Goal: Contribute content: Add original content to the website for others to see

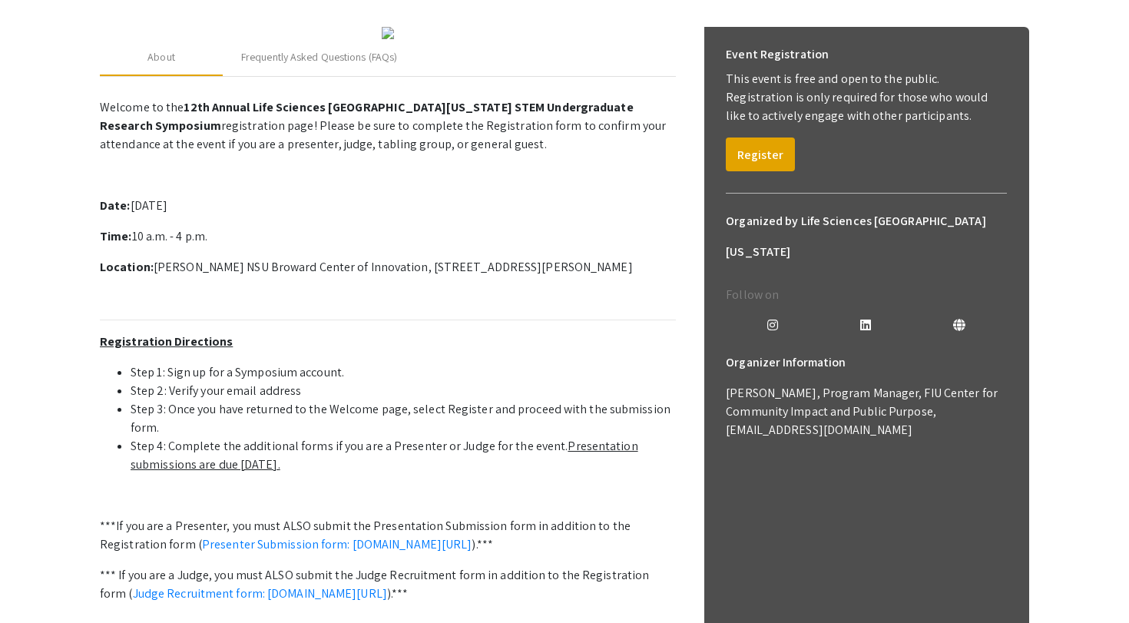
scroll to position [190, 0]
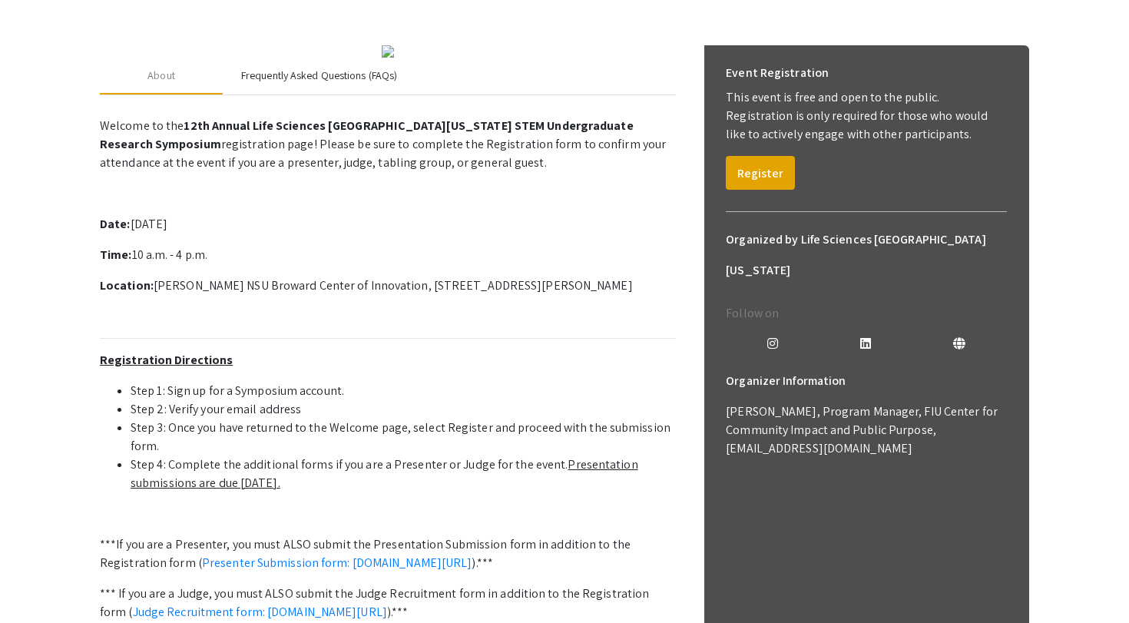
click at [265, 84] on div "Frequently Asked Questions (FAQs)" at bounding box center [319, 76] width 156 height 16
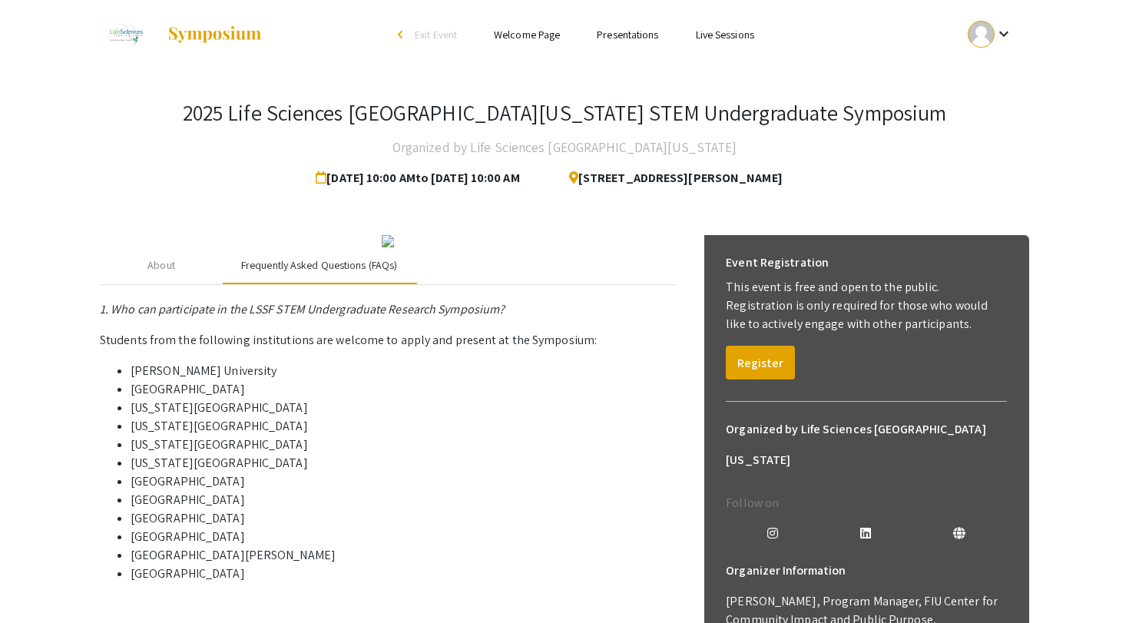
scroll to position [0, 0]
click at [186, 284] on div "About" at bounding box center [161, 265] width 123 height 37
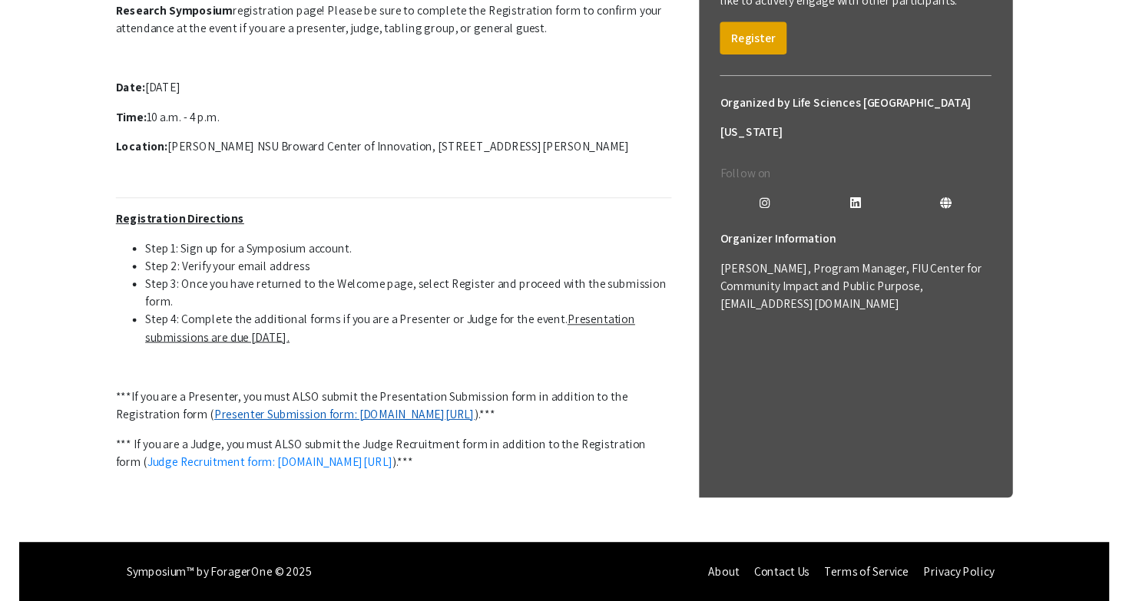
scroll to position [482, 0]
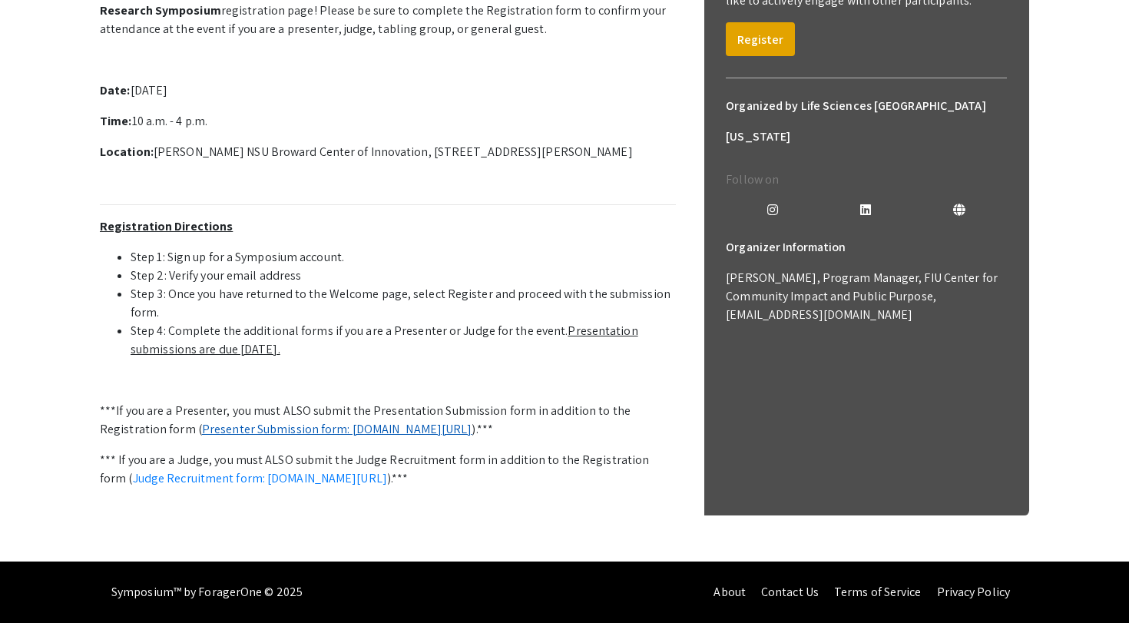
click at [345, 421] on link "Presenter Submission form: symposium.foragerone.com/lssfsymposium2025/submission" at bounding box center [337, 429] width 270 height 16
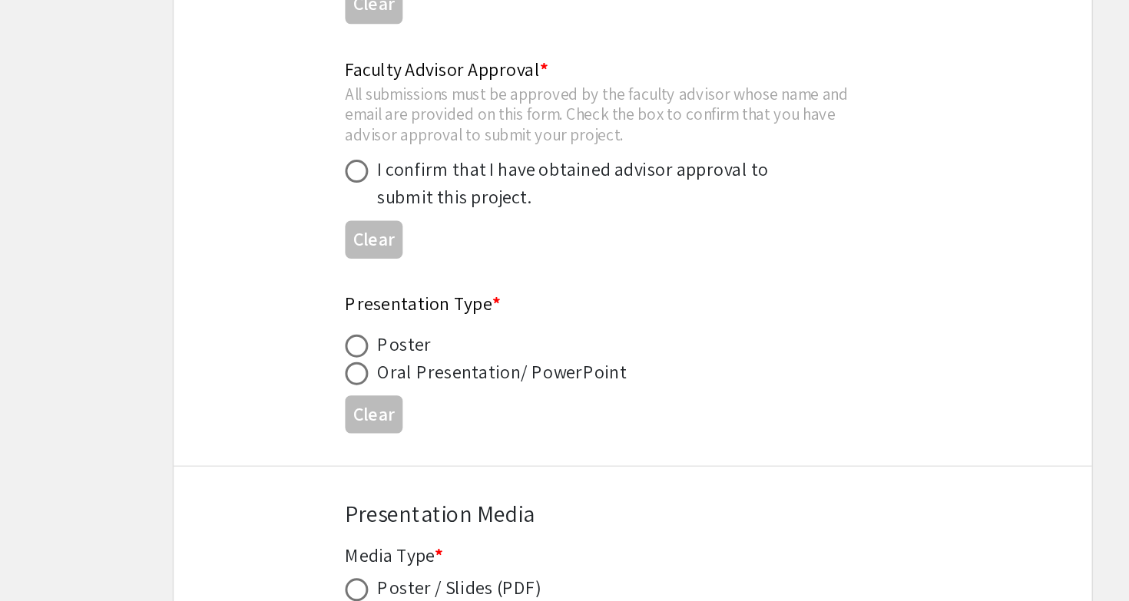
scroll to position [2041, 0]
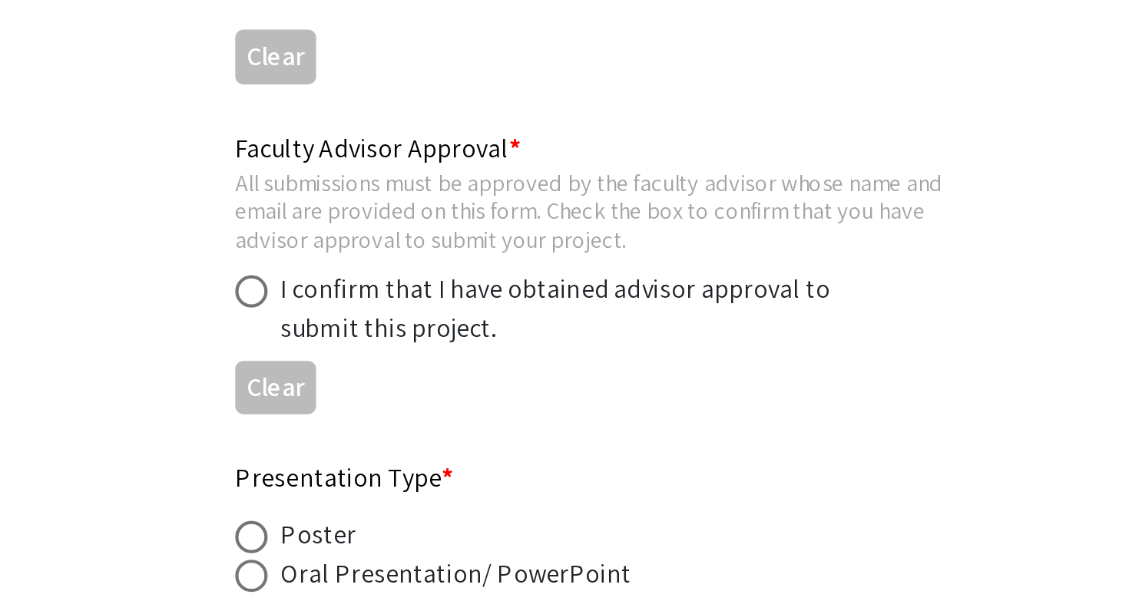
click at [372, 400] on span at bounding box center [379, 407] width 15 height 15
click at [372, 400] on input "radio" at bounding box center [379, 407] width 15 height 15
click at [372, 400] on span at bounding box center [379, 407] width 15 height 15
click at [372, 400] on input "radio" at bounding box center [379, 407] width 15 height 15
click at [394, 398] on div "I confirm that I have obtained advisor approval to submit this project." at bounding box center [528, 416] width 269 height 37
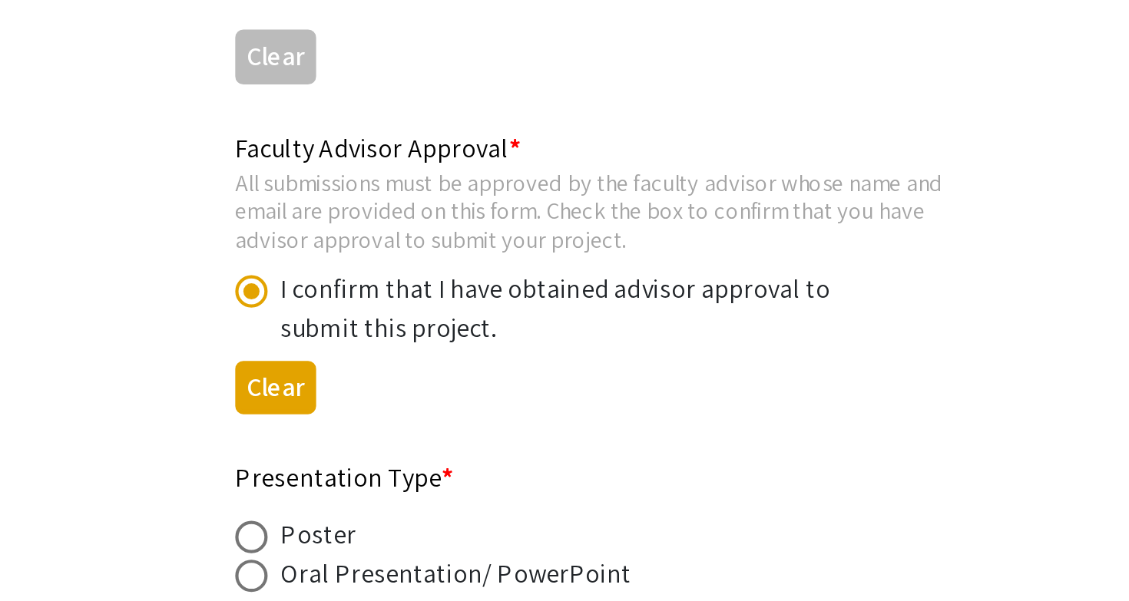
click at [372, 441] on button "Clear" at bounding box center [391, 453] width 38 height 25
radio input "false"
click at [258, 331] on div "Faculty Advisor Approval * All submissions must be approved by the faculty advi…" at bounding box center [564, 402] width 613 height 142
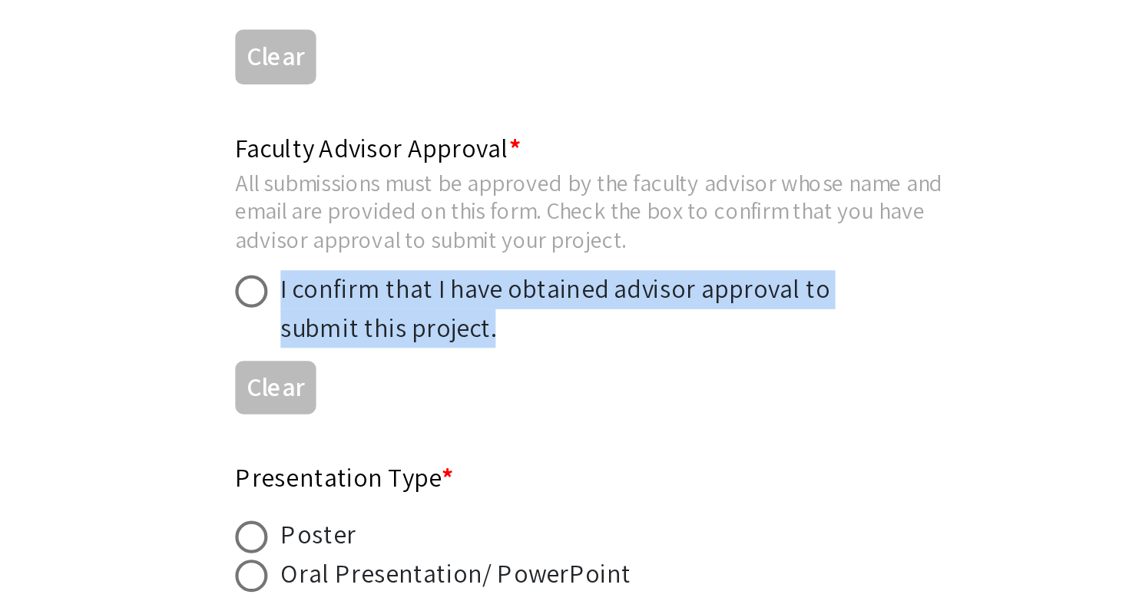
drag, startPoint x: 132, startPoint y: 131, endPoint x: 313, endPoint y: 164, distance: 184.2
click at [372, 398] on div "I confirm that I have obtained advisor approval to submit this project." at bounding box center [551, 416] width 359 height 37
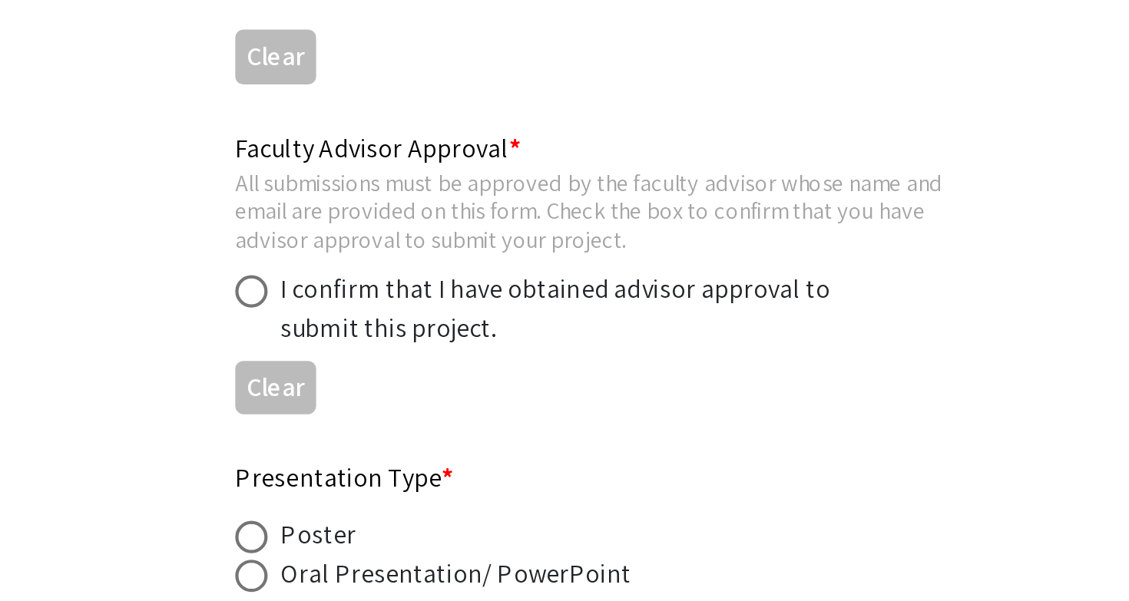
click at [258, 331] on div "Faculty Advisor Approval * All submissions must be approved by the faculty advi…" at bounding box center [564, 402] width 613 height 142
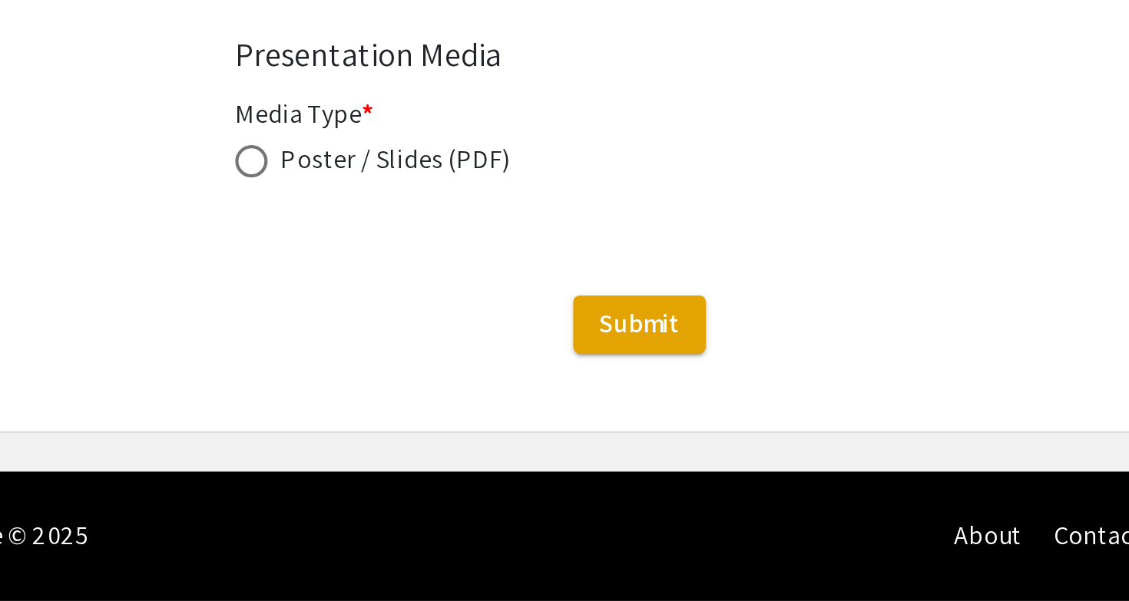
scroll to position [2336, 0]
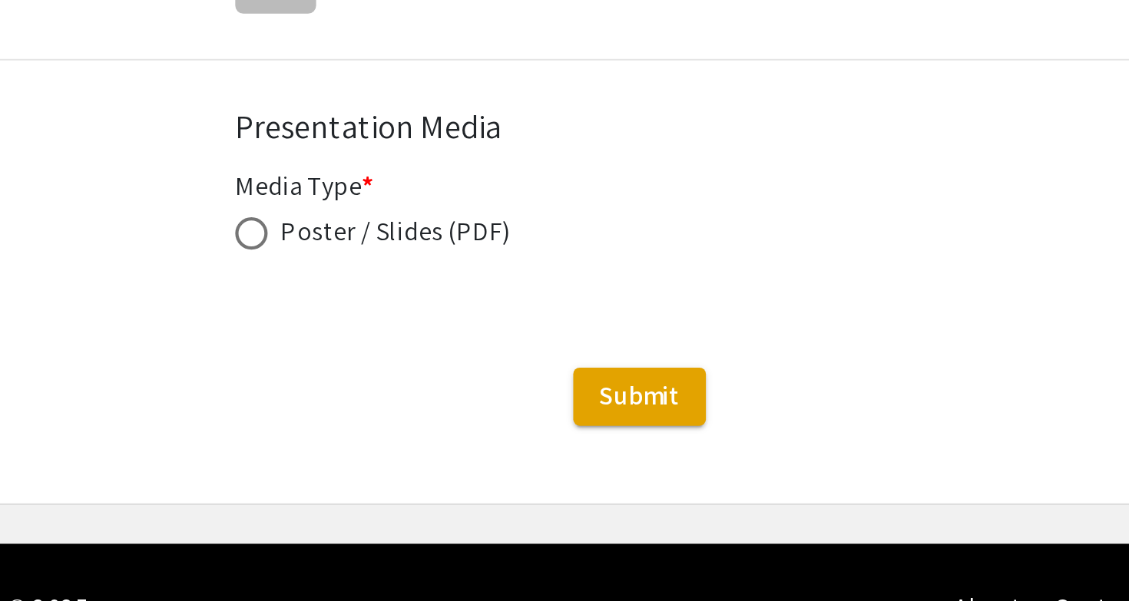
click at [372, 385] on span at bounding box center [379, 392] width 15 height 15
click at [372, 385] on input "radio" at bounding box center [379, 392] width 15 height 15
radio input "true"
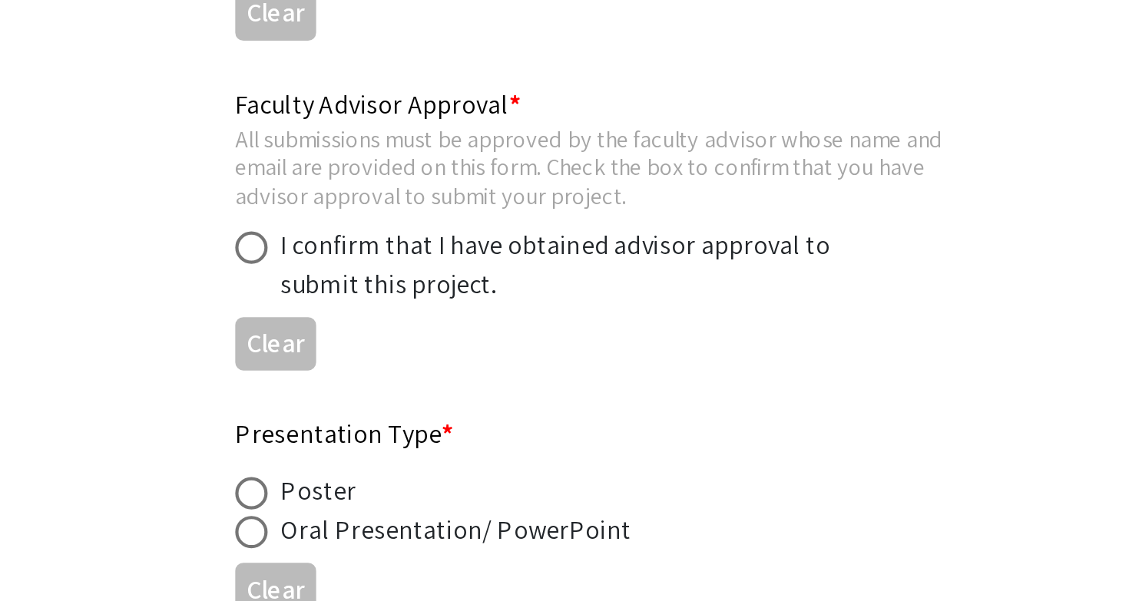
scroll to position [2330, 0]
